Goal: Register for event/course

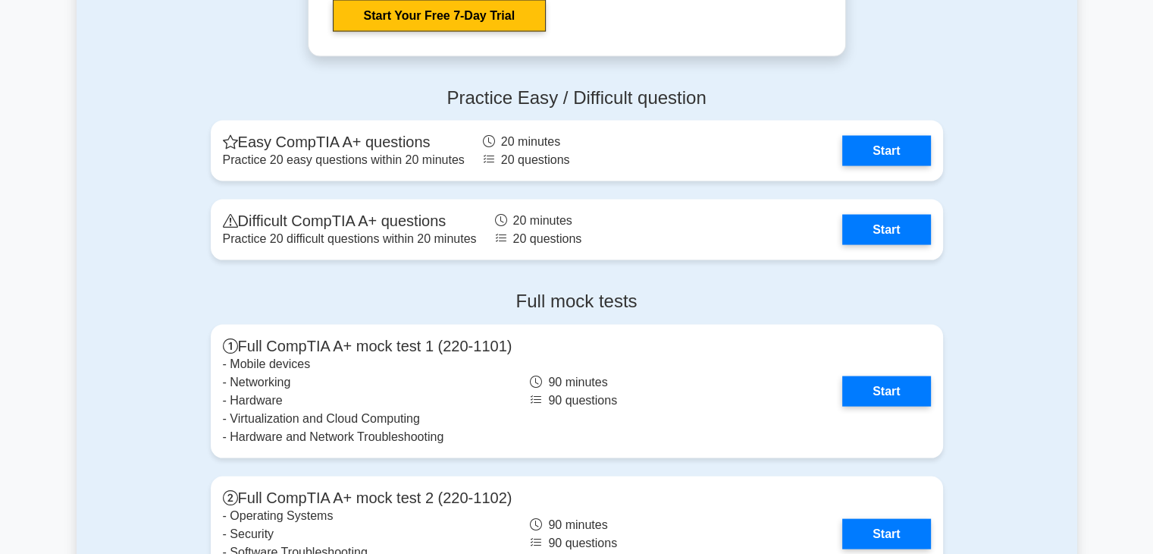
scroll to position [2987, 0]
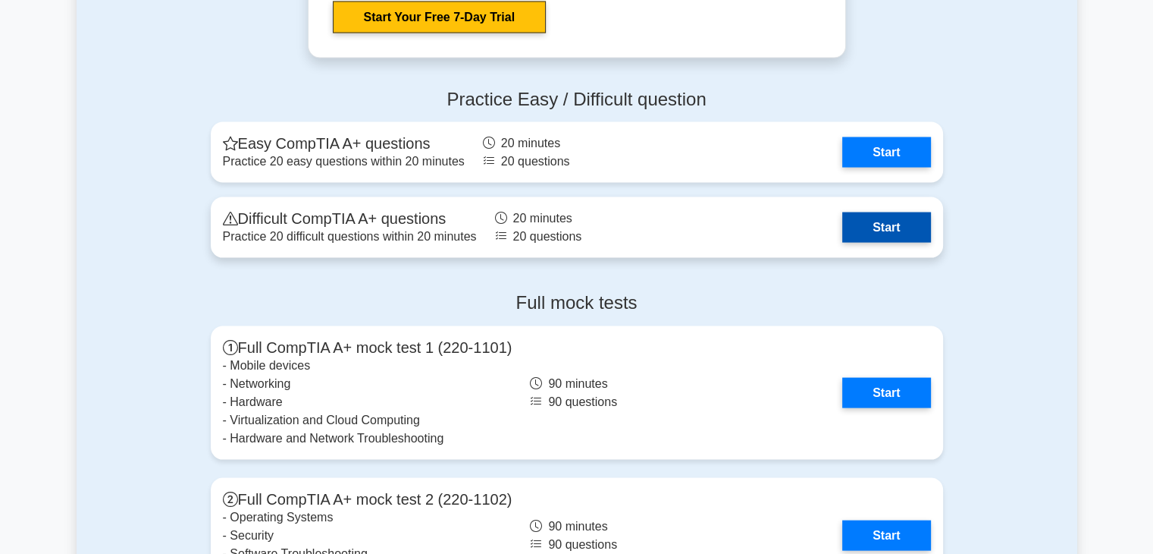
click at [846, 233] on link "Start" at bounding box center [886, 227] width 88 height 30
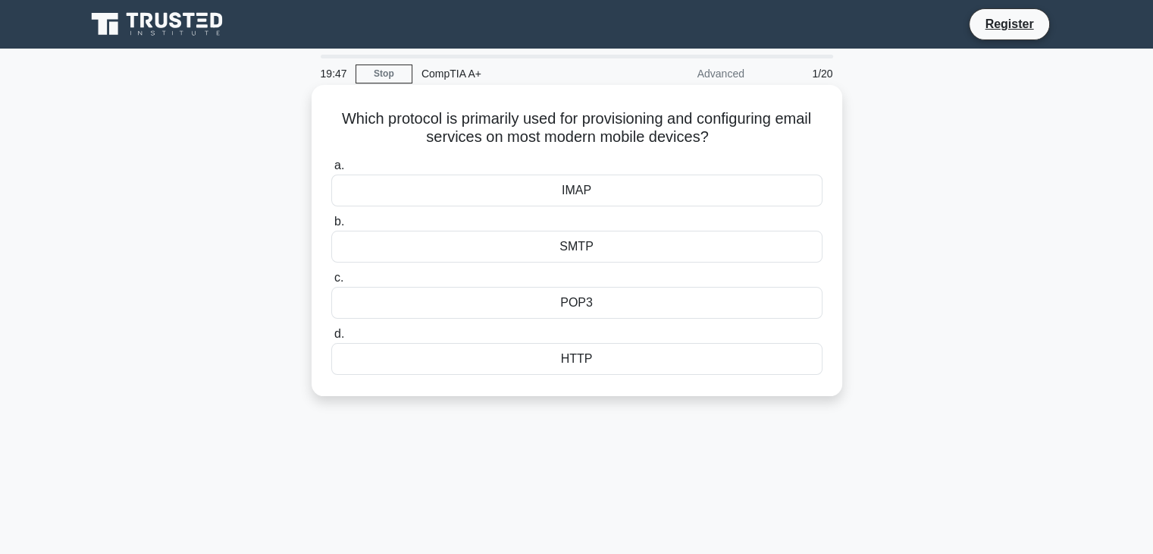
click at [623, 249] on div "SMTP" at bounding box center [576, 247] width 491 height 32
click at [331, 227] on input "b. SMTP" at bounding box center [331, 222] width 0 height 10
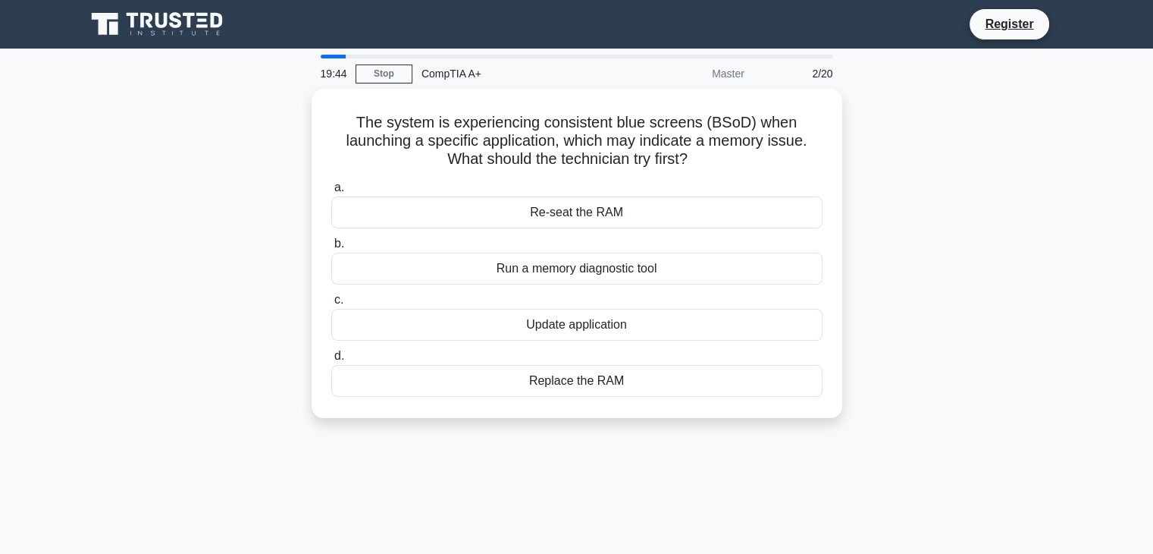
click at [182, 11] on icon at bounding box center [159, 24] width 146 height 29
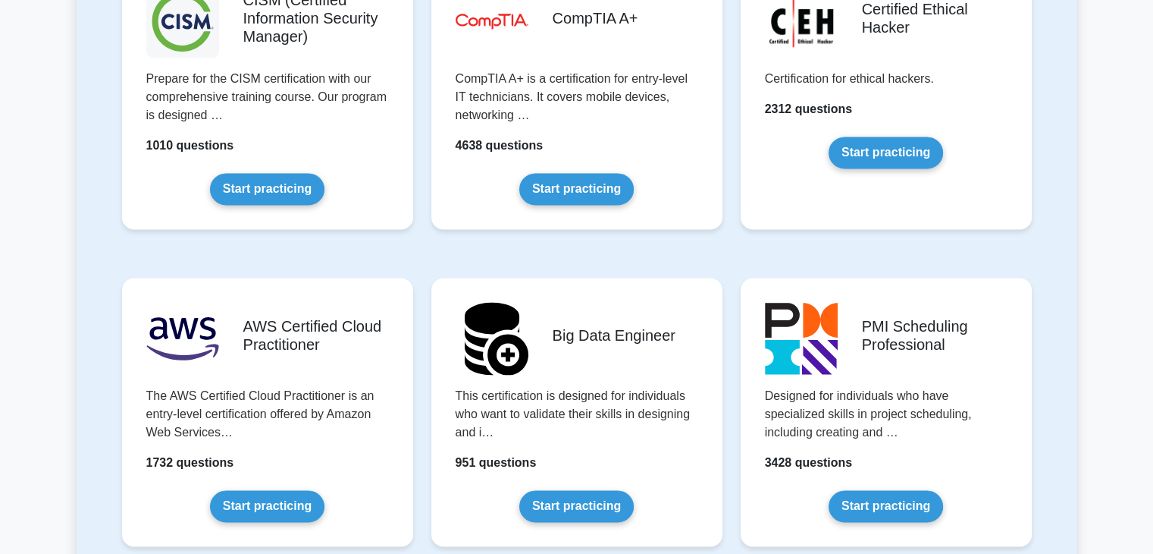
scroll to position [2293, 0]
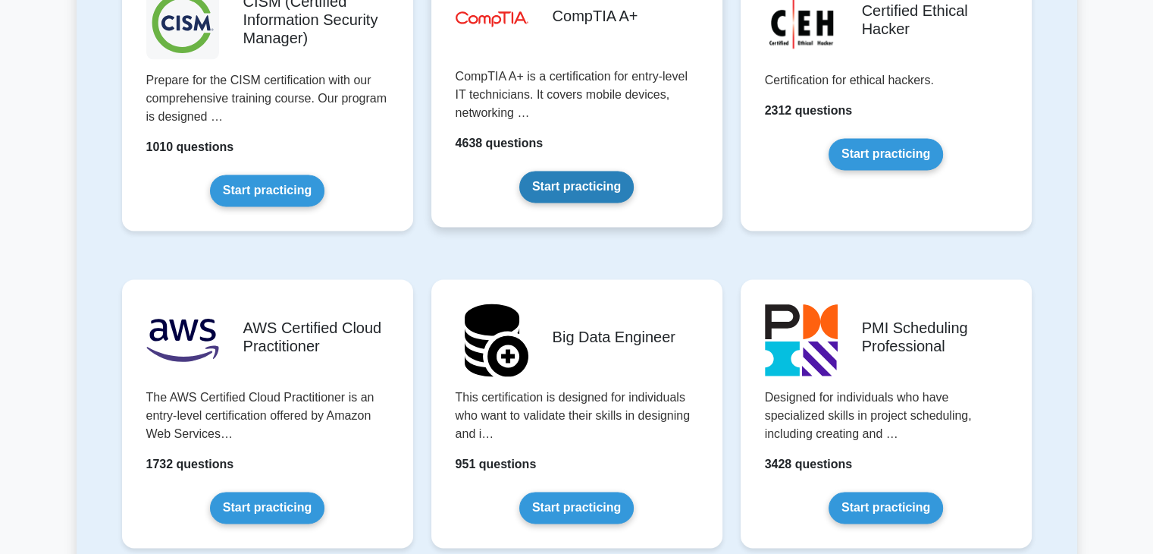
click at [585, 171] on link "Start practicing" at bounding box center [576, 187] width 114 height 32
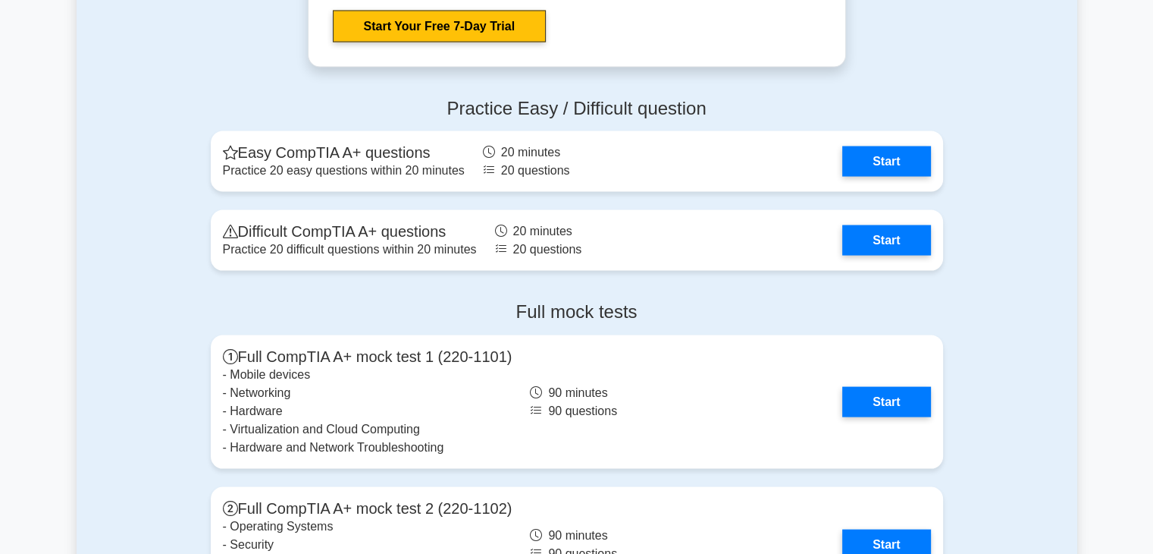
scroll to position [2978, 0]
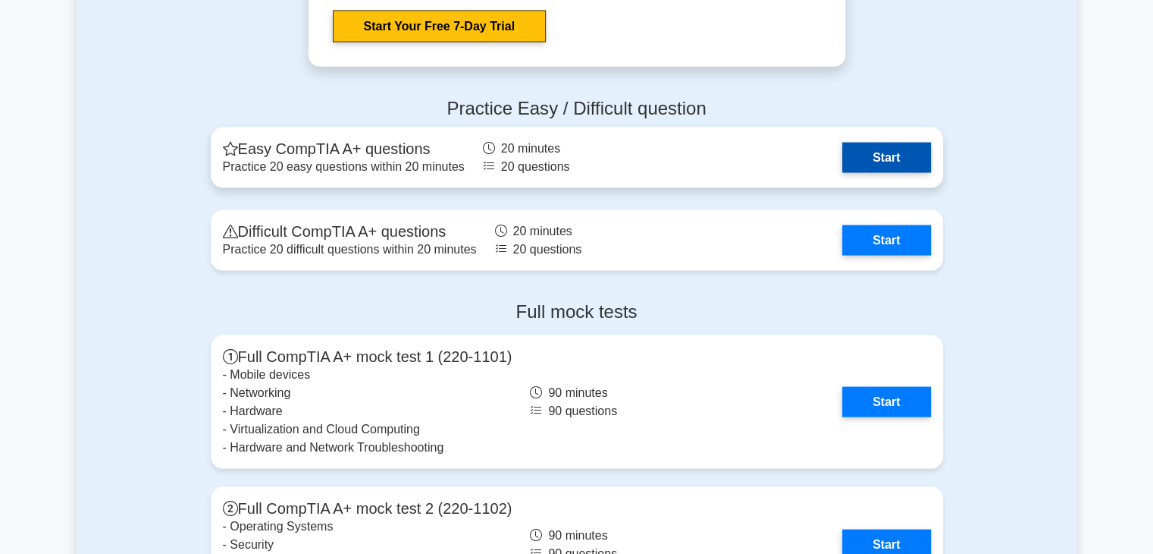
click at [875, 172] on link "Start" at bounding box center [886, 158] width 88 height 30
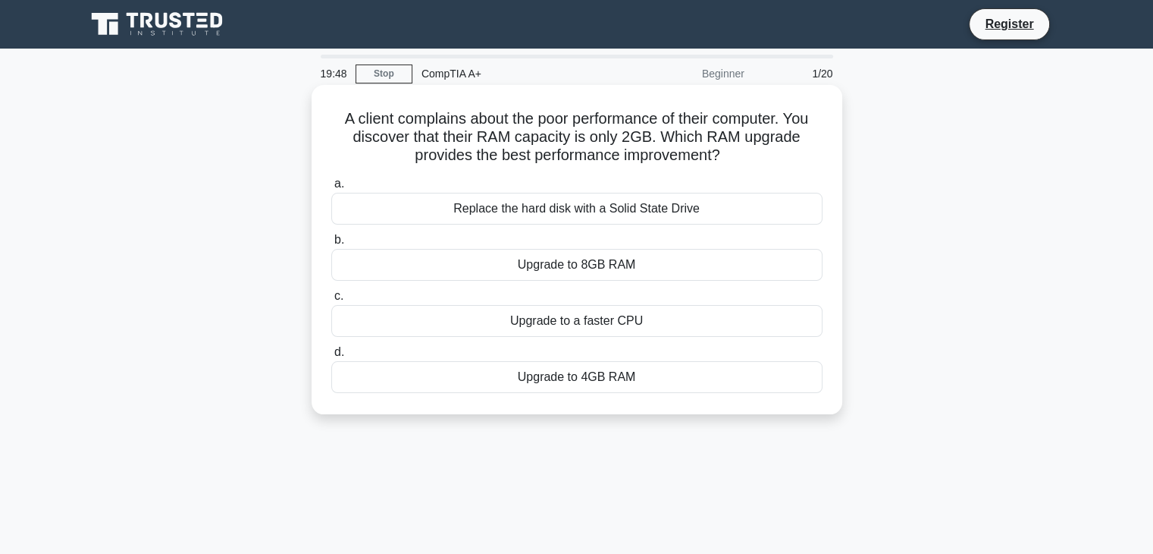
click at [659, 216] on div "Replace the hard disk with a Solid State Drive" at bounding box center [576, 209] width 491 height 32
click at [331, 189] on input "a. Replace the hard disk with a Solid State Drive" at bounding box center [331, 184] width 0 height 10
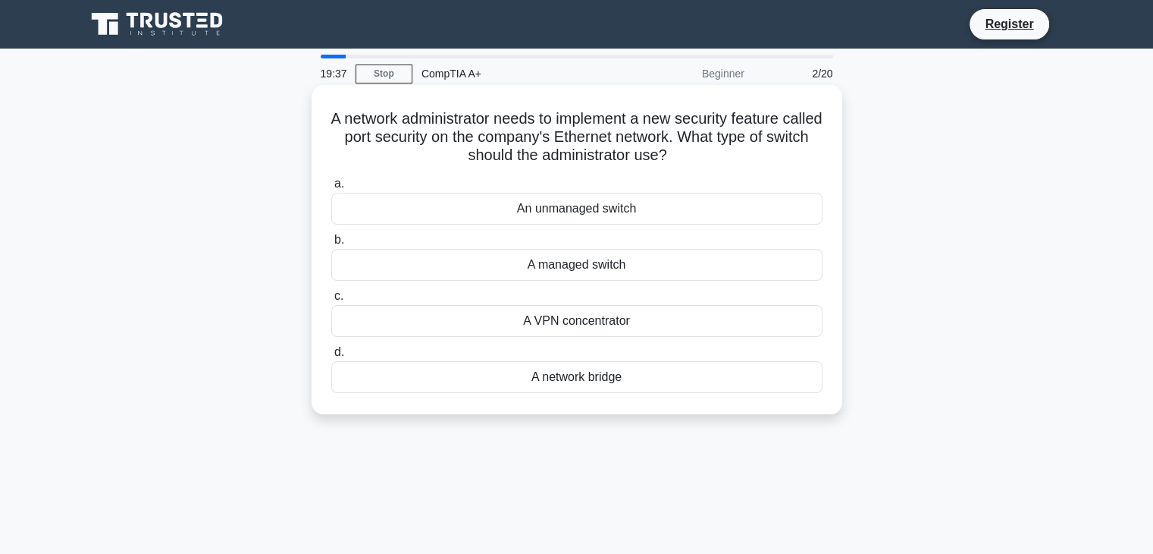
click at [688, 274] on div "A managed switch" at bounding box center [576, 265] width 491 height 32
click at [331, 245] on input "b. A managed switch" at bounding box center [331, 240] width 0 height 10
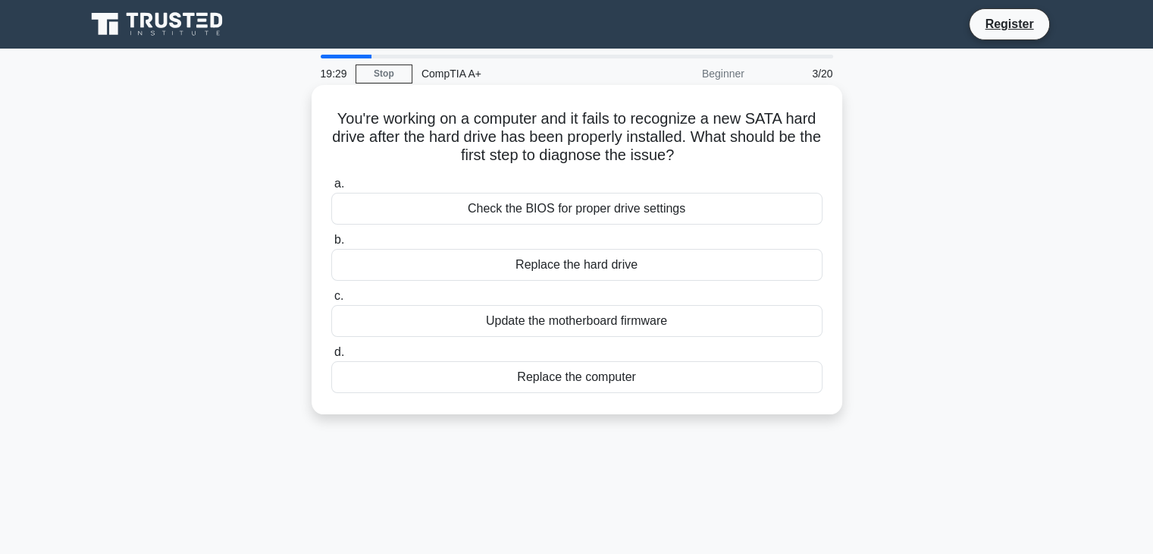
click at [698, 215] on div "Check the BIOS for proper drive settings" at bounding box center [576, 209] width 491 height 32
click at [331, 189] on input "a. Check the BIOS for proper drive settings" at bounding box center [331, 184] width 0 height 10
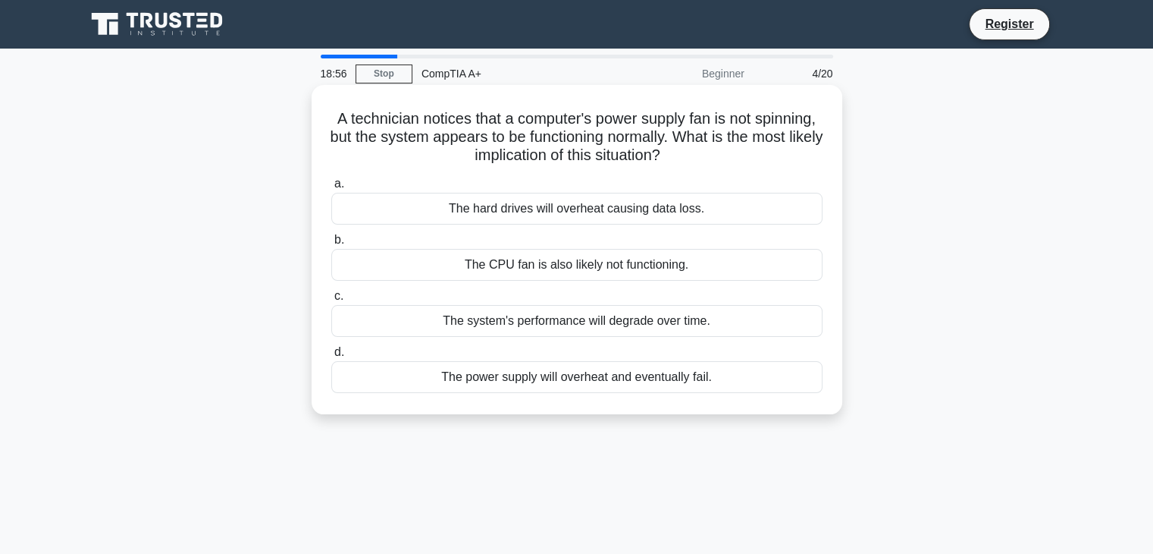
click at [666, 383] on div "The power supply will overheat and eventually fail." at bounding box center [576, 377] width 491 height 32
click at [331, 357] on input "d. The power supply will overheat and eventually fail." at bounding box center [331, 352] width 0 height 10
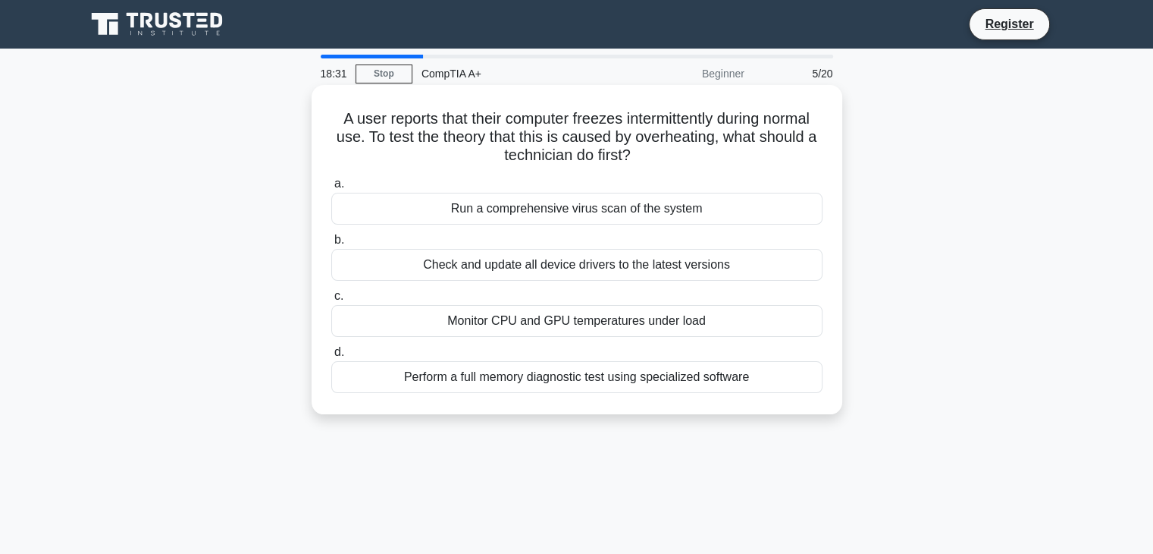
click at [745, 268] on div "Check and update all device drivers to the latest versions" at bounding box center [576, 265] width 491 height 32
click at [331, 245] on input "b. Check and update all device drivers to the latest versions" at bounding box center [331, 240] width 0 height 10
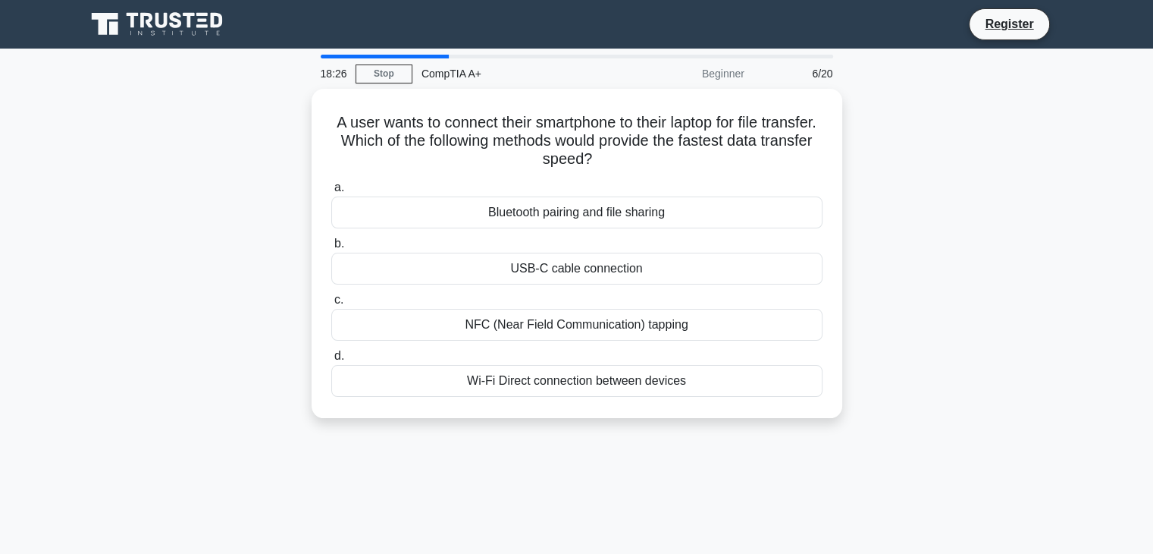
click at [217, 19] on icon at bounding box center [159, 24] width 146 height 29
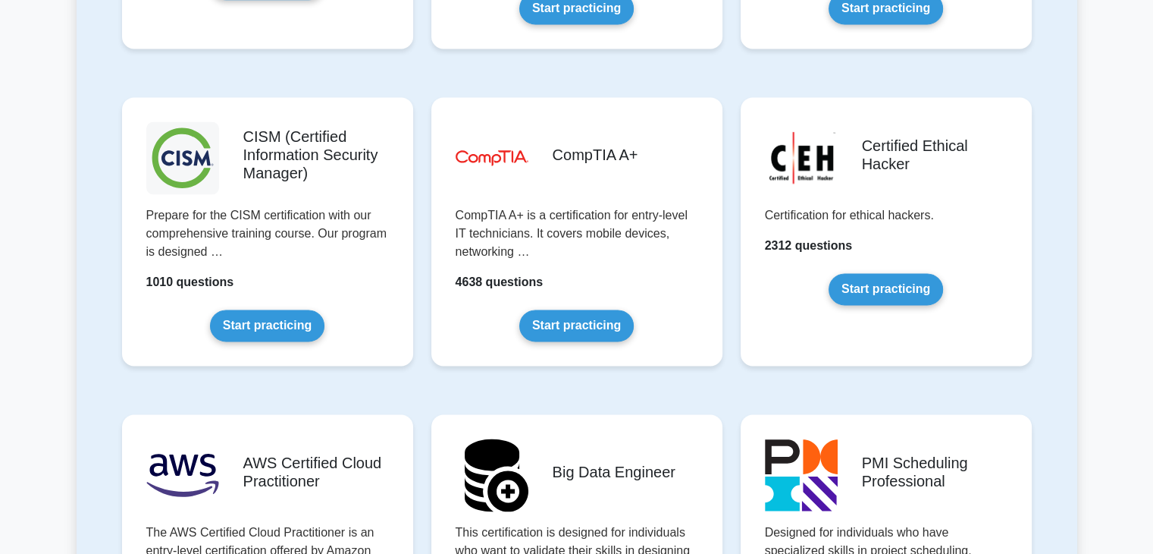
scroll to position [2156, 0]
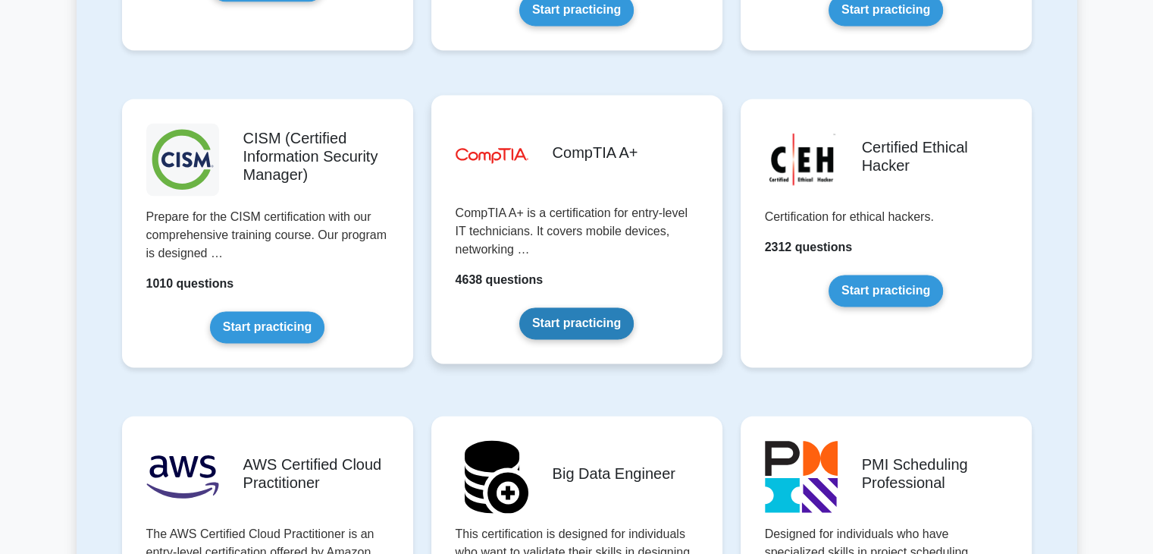
click at [602, 307] on link "Start practicing" at bounding box center [576, 323] width 114 height 32
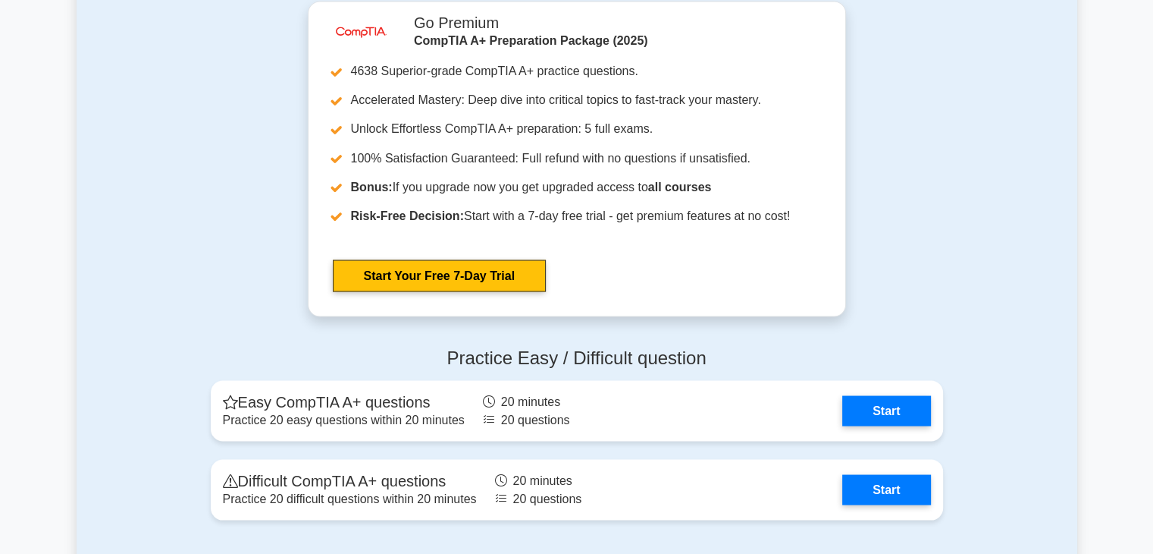
scroll to position [2736, 0]
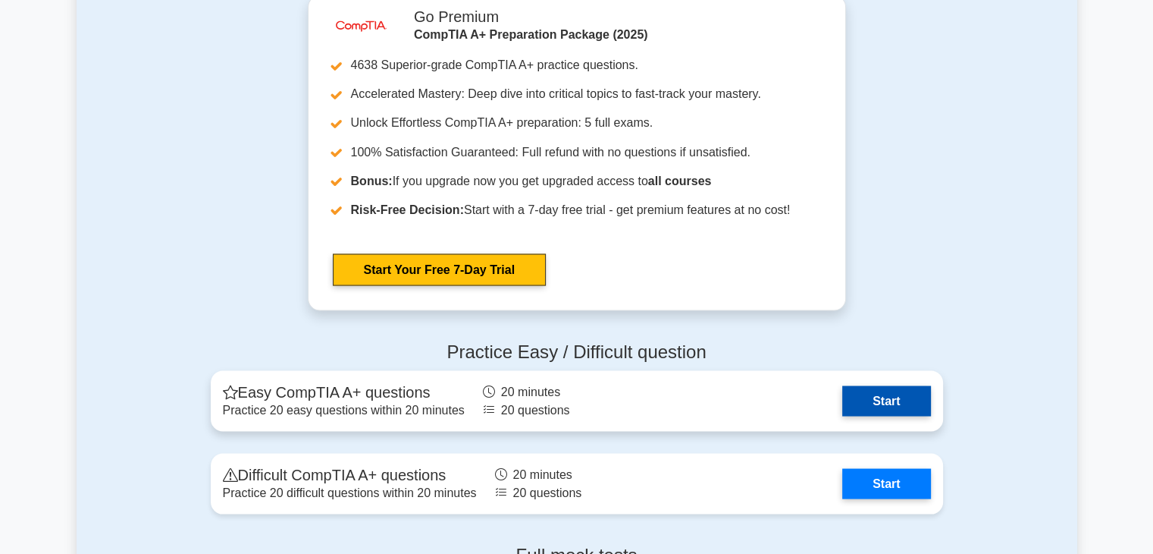
click at [890, 416] on link "Start" at bounding box center [886, 400] width 88 height 30
click at [892, 416] on link "Start" at bounding box center [886, 400] width 88 height 30
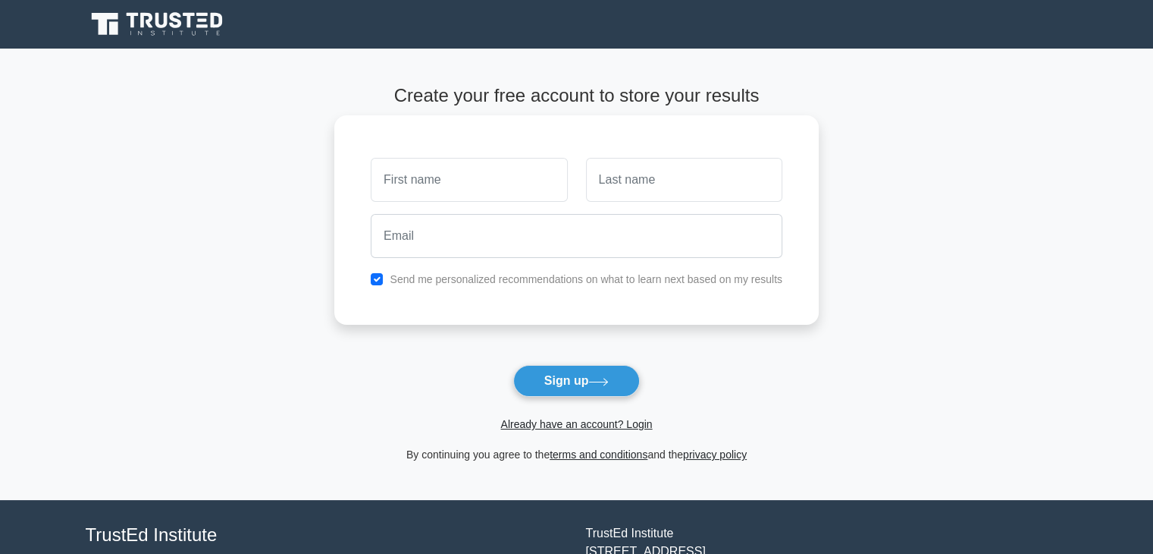
click at [506, 151] on div "Send me personalized recommendations on what to learn next based on my results" at bounding box center [576, 219] width 485 height 209
click at [489, 164] on input "text" at bounding box center [469, 180] width 196 height 44
type input "afaf"
click at [650, 187] on input "text" at bounding box center [684, 180] width 196 height 44
type input "fdfds"
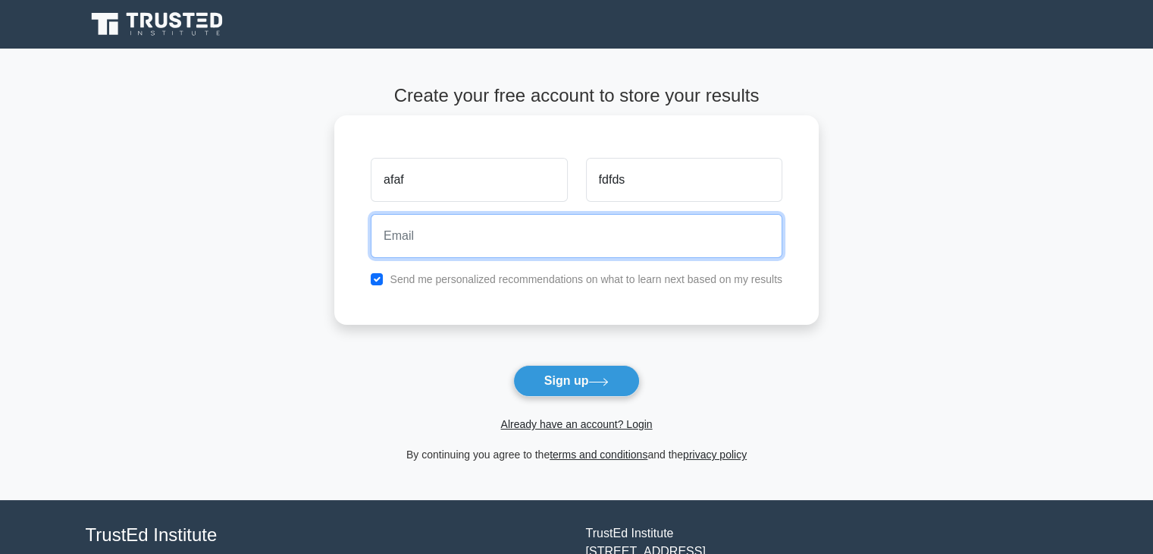
click at [623, 240] on input "email" at bounding box center [577, 236] width 412 height 44
type input "[EMAIL_ADDRESS][DOMAIN_NAME]"
